Goal: Task Accomplishment & Management: Manage account settings

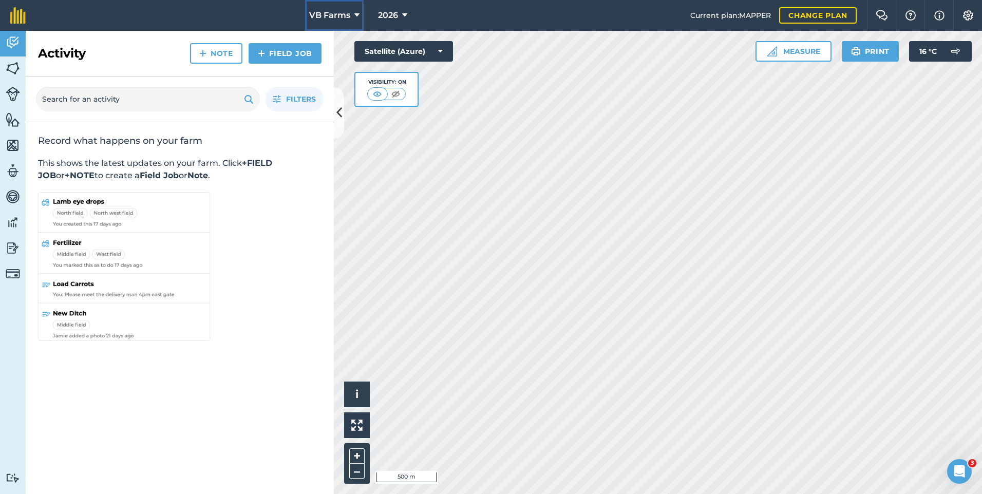
click at [354, 15] on icon at bounding box center [356, 15] width 5 height 12
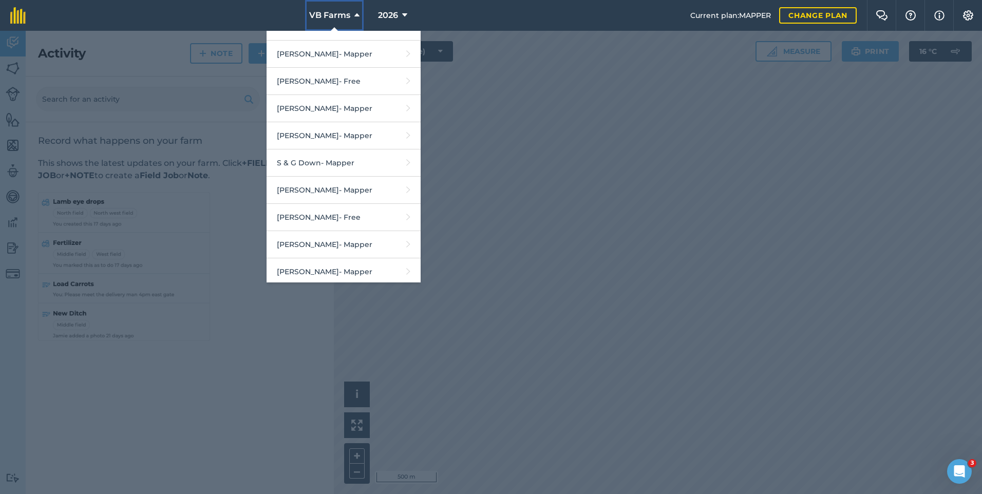
scroll to position [2035, 0]
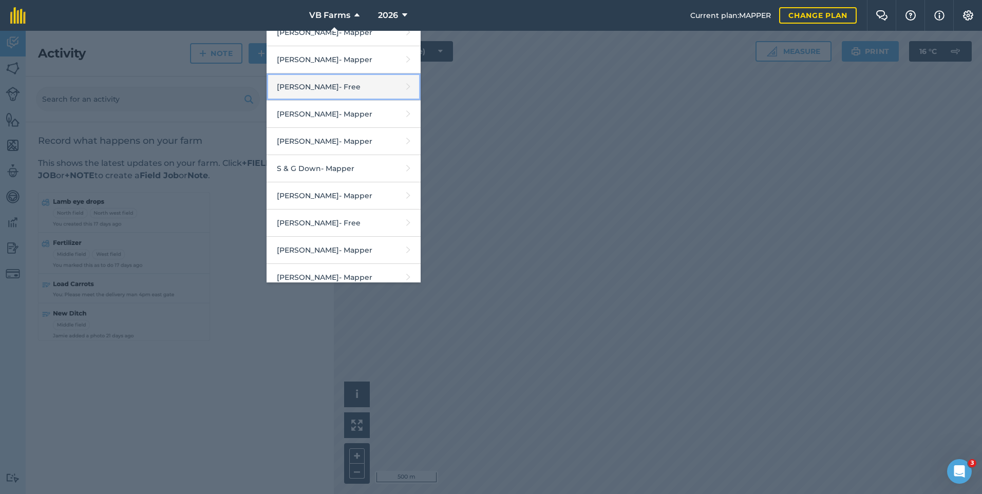
click at [326, 98] on link "[PERSON_NAME] - Free" at bounding box center [344, 86] width 154 height 27
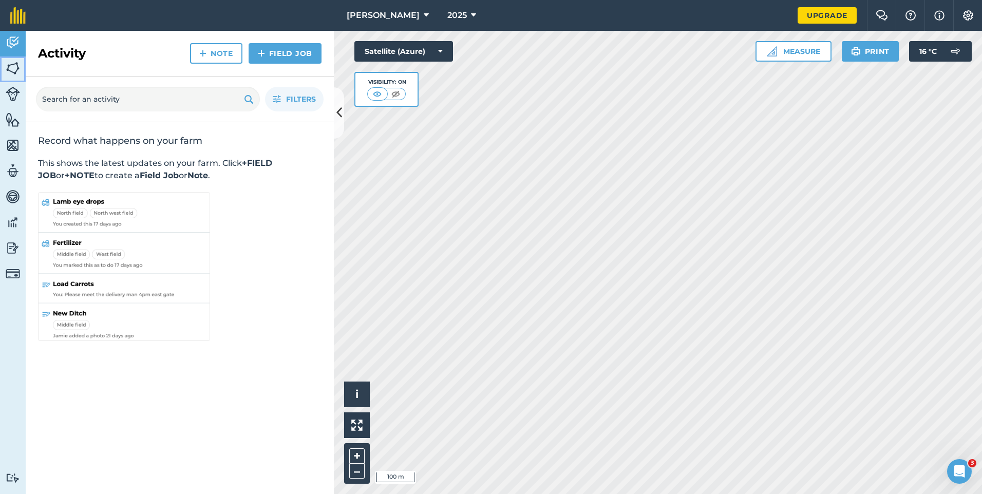
click at [14, 66] on img at bounding box center [13, 68] width 14 height 15
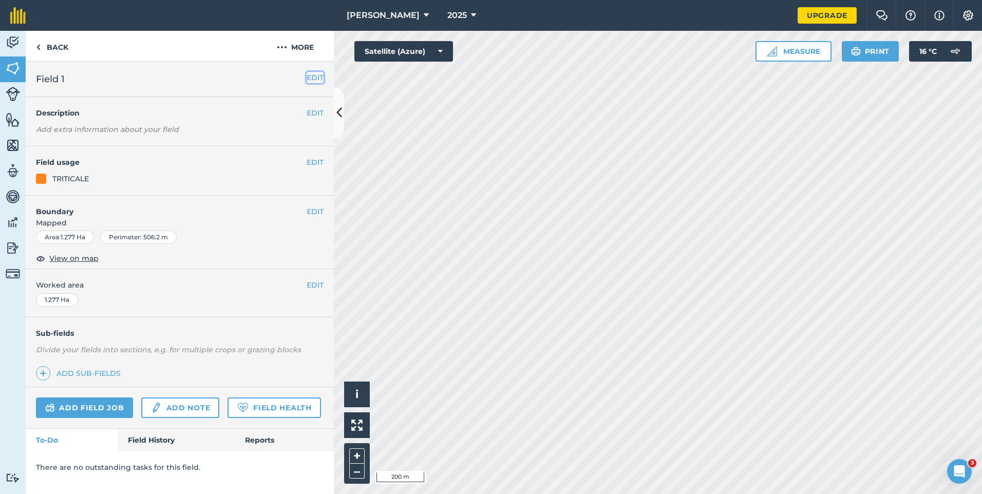
click at [312, 83] on button "EDIT" at bounding box center [315, 77] width 17 height 11
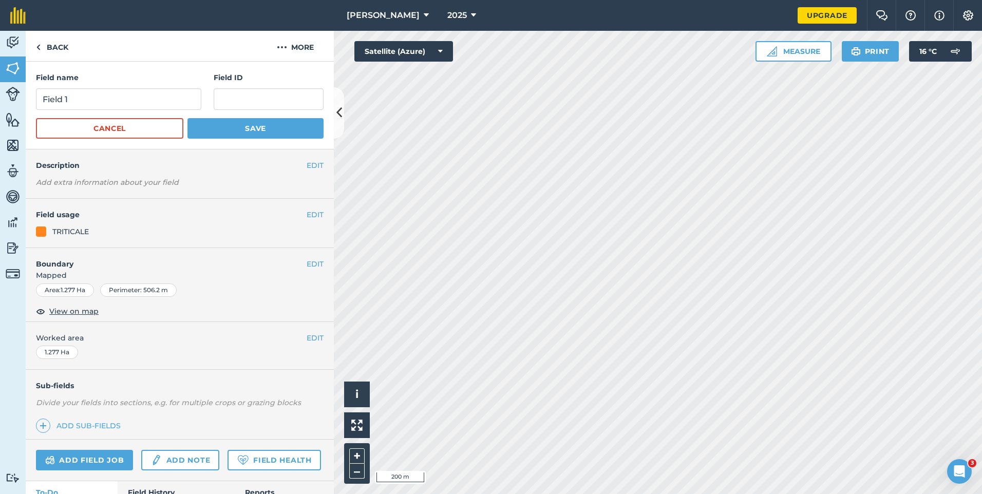
click at [200, 99] on div "Field name Field 1 Field ID" at bounding box center [180, 91] width 288 height 38
click at [174, 98] on input "Field 1" at bounding box center [118, 99] width 165 height 22
type input "F"
type input "1st Field"
click at [187, 118] on button "Save" at bounding box center [255, 128] width 136 height 21
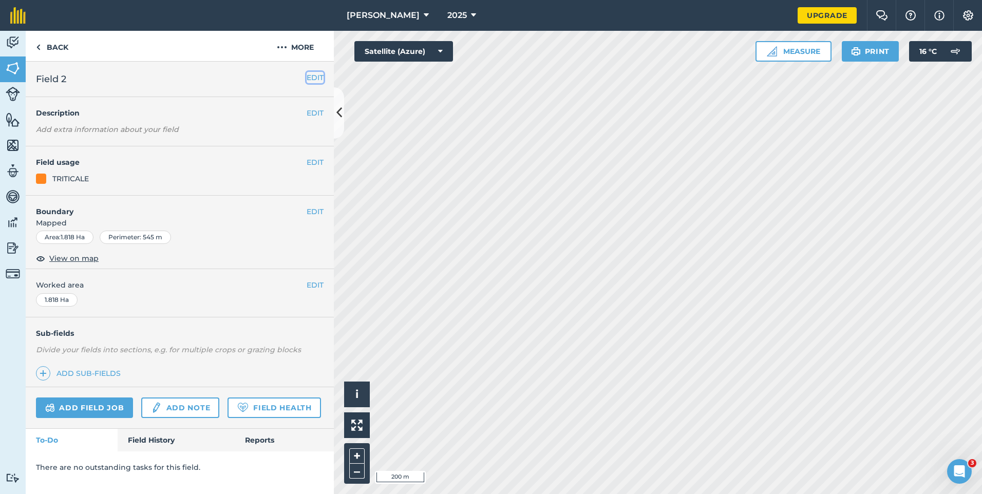
click at [312, 81] on button "EDIT" at bounding box center [315, 77] width 17 height 11
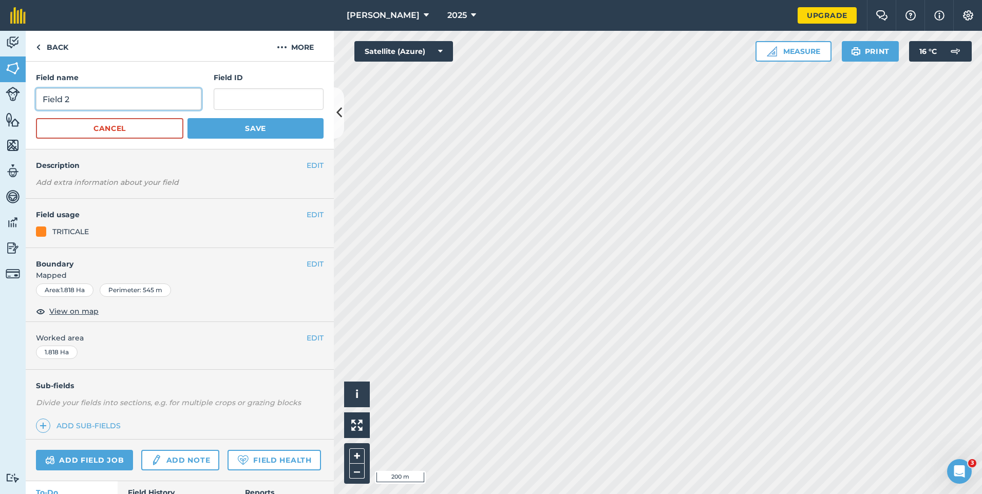
click at [142, 105] on input "Field 2" at bounding box center [118, 99] width 165 height 22
type input "F"
type input "New Close"
click at [187, 118] on button "Save" at bounding box center [255, 128] width 136 height 21
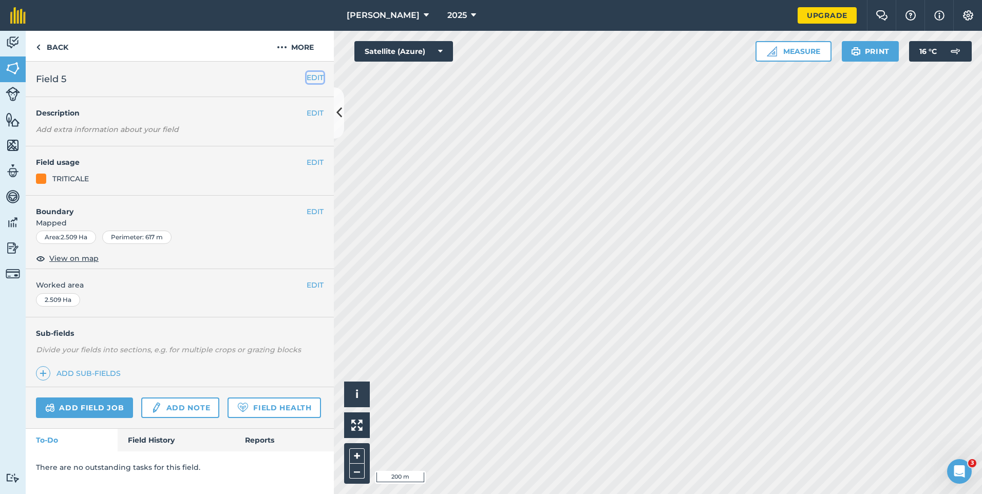
click at [321, 79] on button "EDIT" at bounding box center [315, 77] width 17 height 11
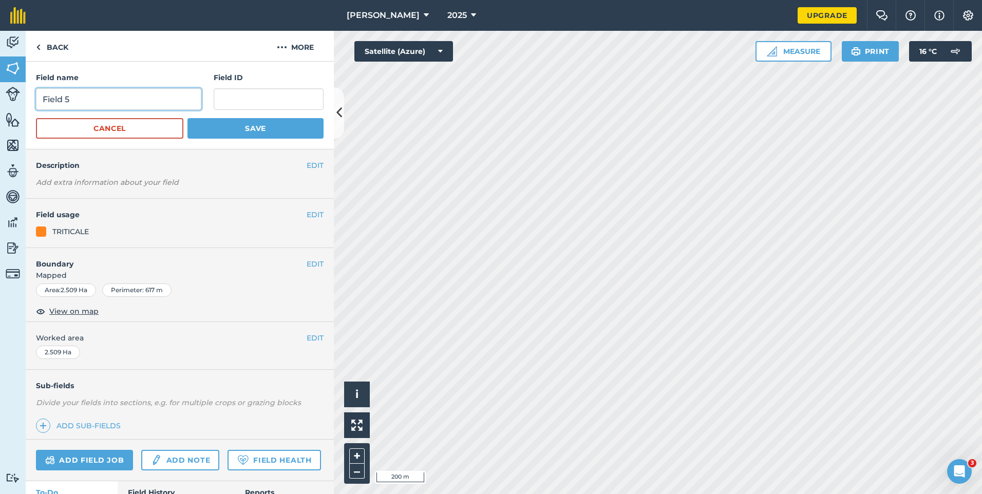
click at [189, 106] on input "Field 5" at bounding box center [118, 99] width 165 height 22
type input "F"
type input "8 acres"
click at [187, 118] on button "Save" at bounding box center [255, 128] width 136 height 21
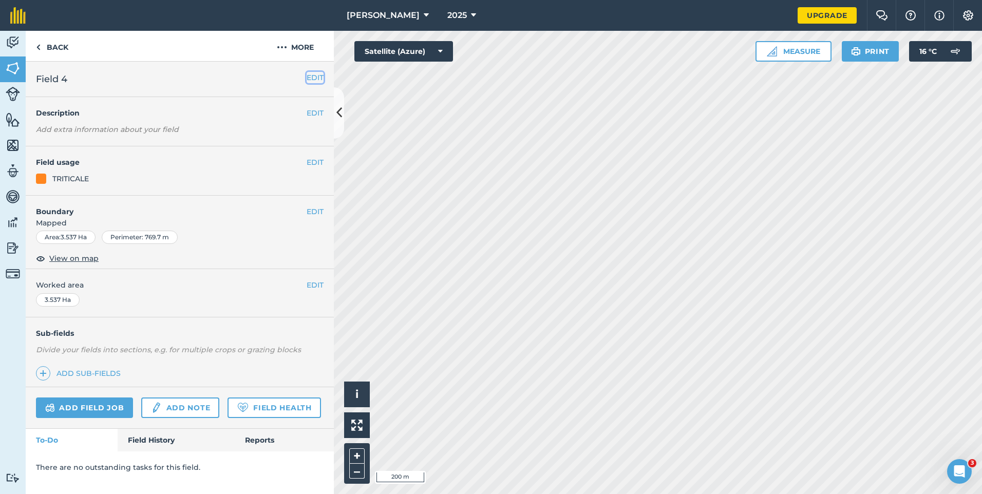
click at [314, 80] on button "EDIT" at bounding box center [315, 77] width 17 height 11
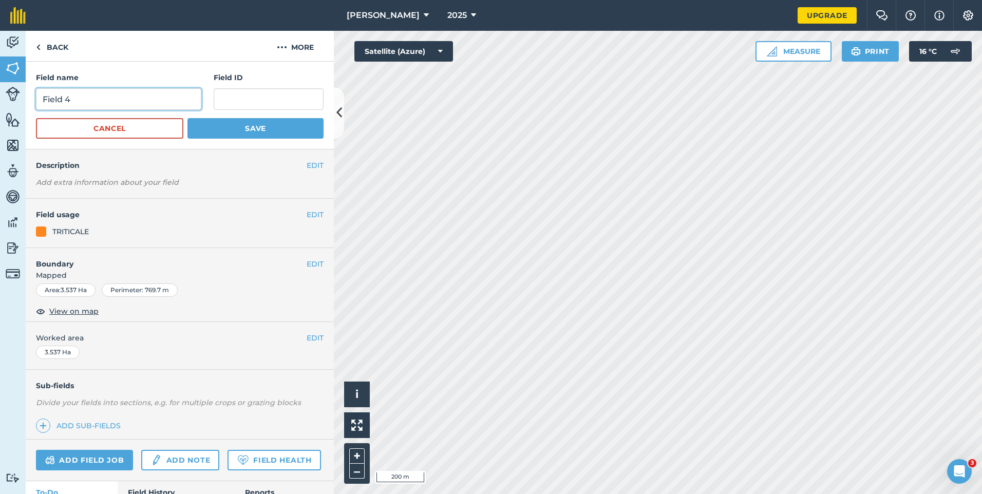
click at [181, 101] on input "Field 4" at bounding box center [118, 99] width 165 height 22
type input "F"
type input "9 acres"
click at [187, 118] on button "Save" at bounding box center [255, 128] width 136 height 21
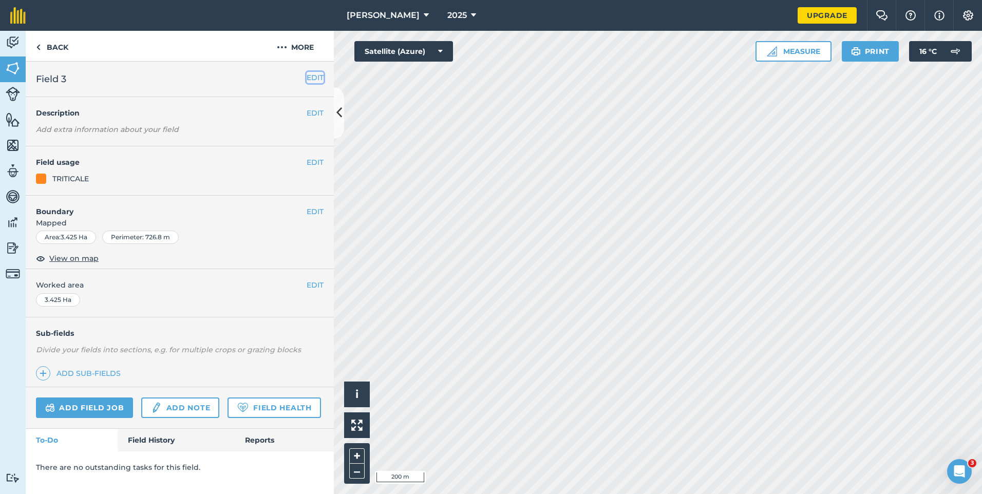
click at [319, 78] on button "EDIT" at bounding box center [315, 77] width 17 height 11
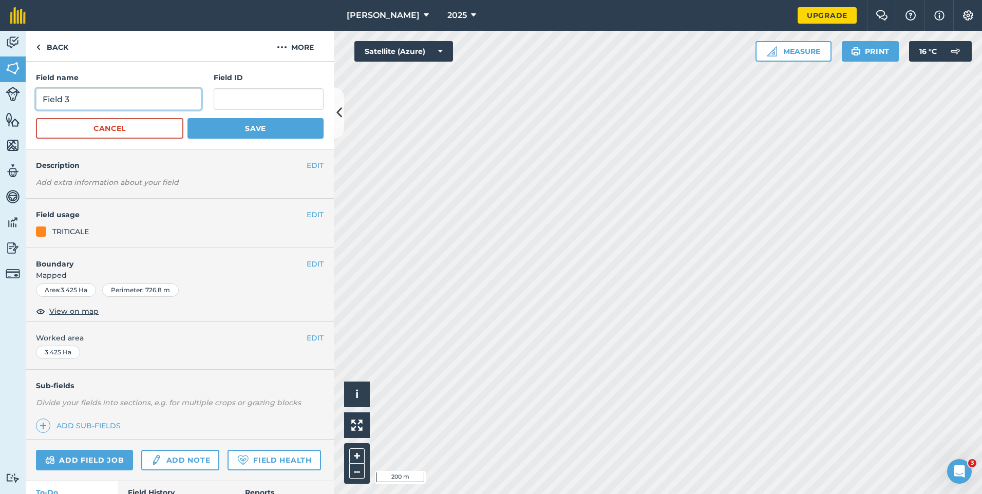
click at [183, 98] on input "Field 3" at bounding box center [118, 99] width 165 height 22
type input "F"
type input "10 acres"
click at [187, 118] on button "Save" at bounding box center [255, 128] width 136 height 21
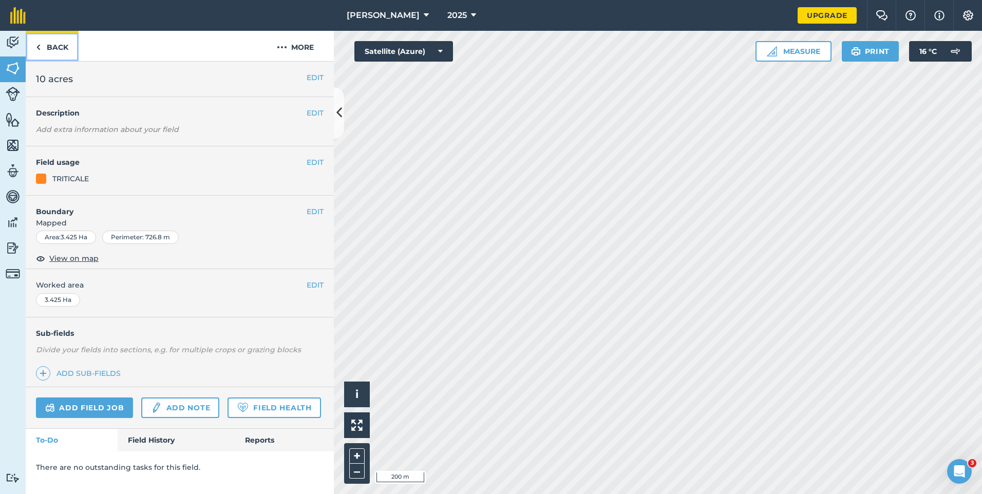
click at [53, 50] on link "Back" at bounding box center [52, 46] width 53 height 30
click at [318, 77] on button "EDIT" at bounding box center [315, 77] width 17 height 11
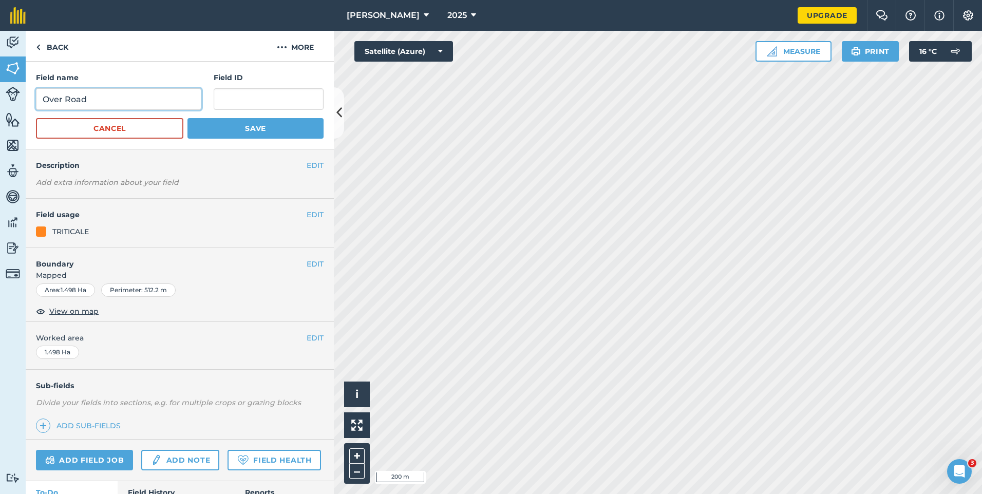
click at [185, 105] on input "Over Road" at bounding box center [118, 99] width 165 height 22
type input "O"
type input "Lwr Oxenhams"
click at [187, 118] on button "Save" at bounding box center [255, 128] width 136 height 21
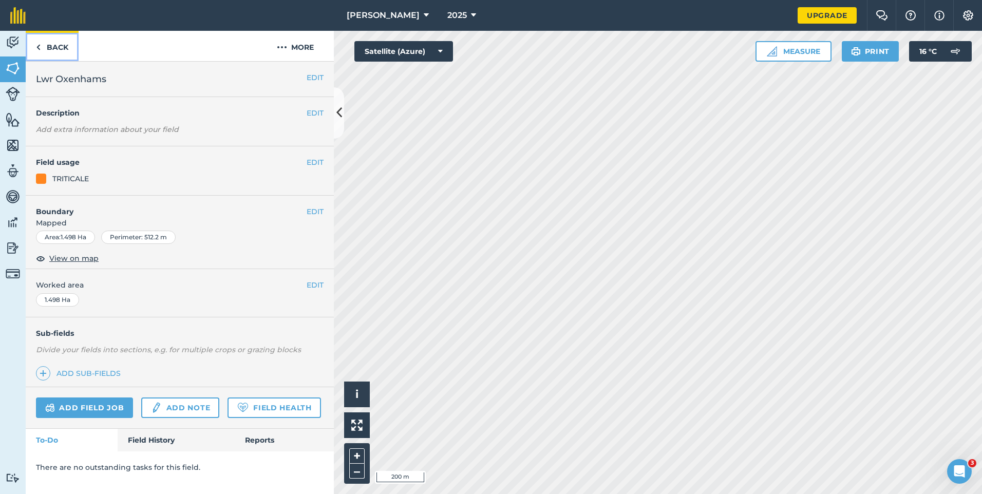
click at [71, 46] on link "Back" at bounding box center [52, 46] width 53 height 30
click at [317, 85] on div "EDIT Yard" at bounding box center [180, 79] width 308 height 35
click at [309, 78] on button "EDIT" at bounding box center [315, 77] width 17 height 11
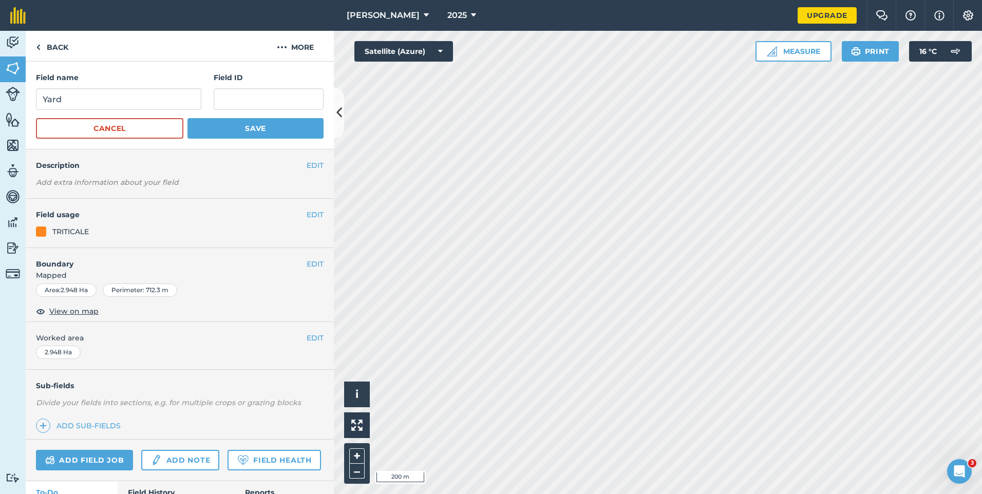
click at [208, 103] on div "Field name Yard Field ID" at bounding box center [180, 91] width 288 height 38
click at [185, 99] on input "Yard" at bounding box center [118, 99] width 165 height 22
type input "Y"
type input "House"
click at [187, 118] on button "Save" at bounding box center [255, 128] width 136 height 21
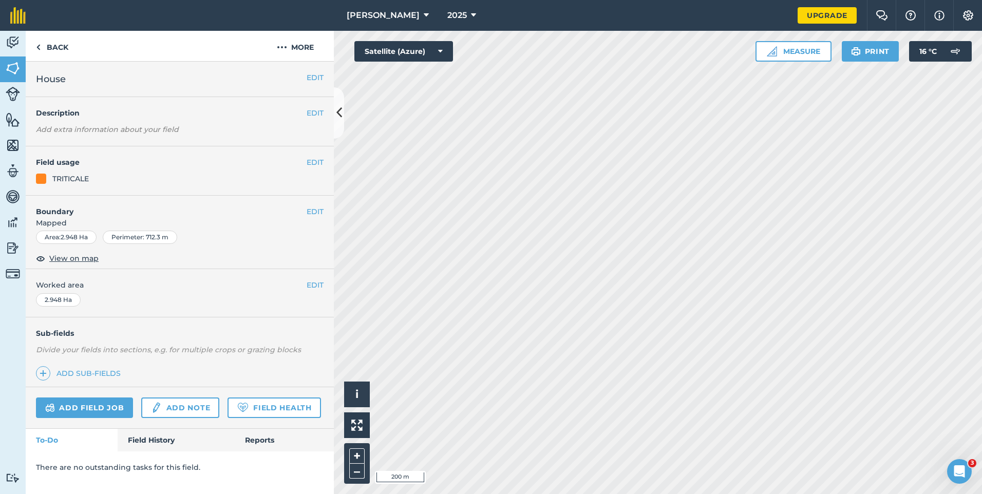
click at [129, 76] on h2 "House" at bounding box center [171, 79] width 271 height 14
click at [319, 75] on button "EDIT" at bounding box center [315, 77] width 17 height 11
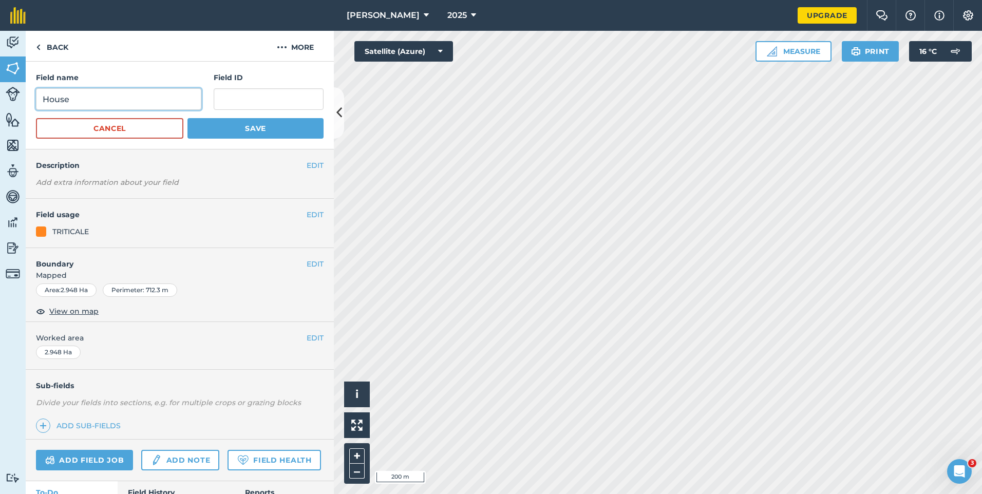
click at [155, 103] on input "House" at bounding box center [118, 99] width 165 height 22
type input "H"
type input "tower"
click at [187, 118] on button "Save" at bounding box center [255, 128] width 136 height 21
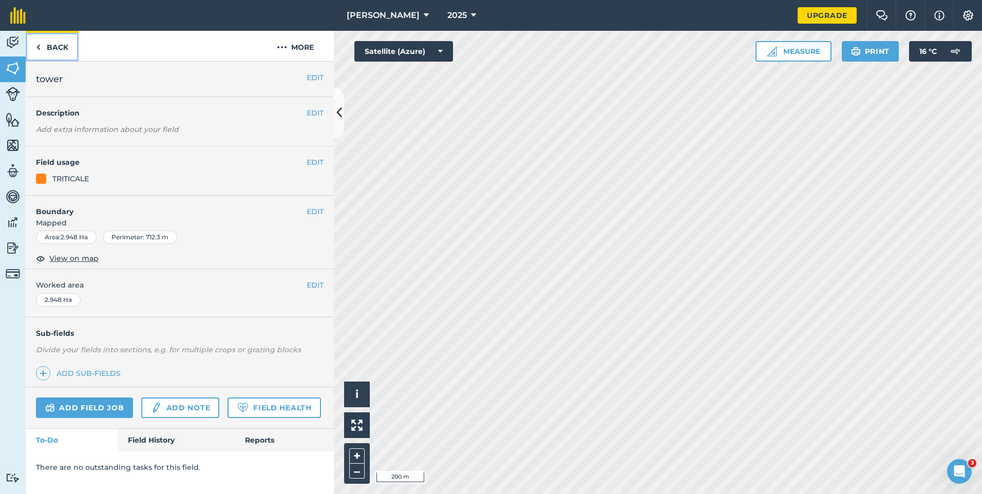
click at [61, 45] on link "Back" at bounding box center [52, 46] width 53 height 30
